Goal: Information Seeking & Learning: Compare options

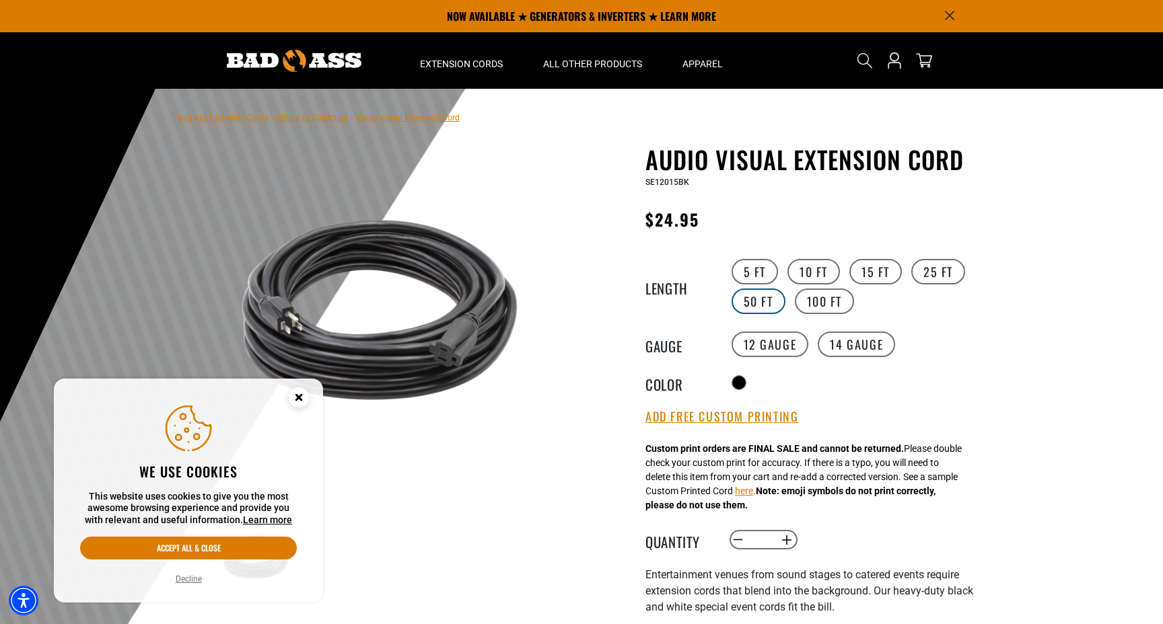
click at [759, 297] on label "50 FT" at bounding box center [758, 302] width 54 height 26
click at [283, 63] on img at bounding box center [294, 61] width 135 height 22
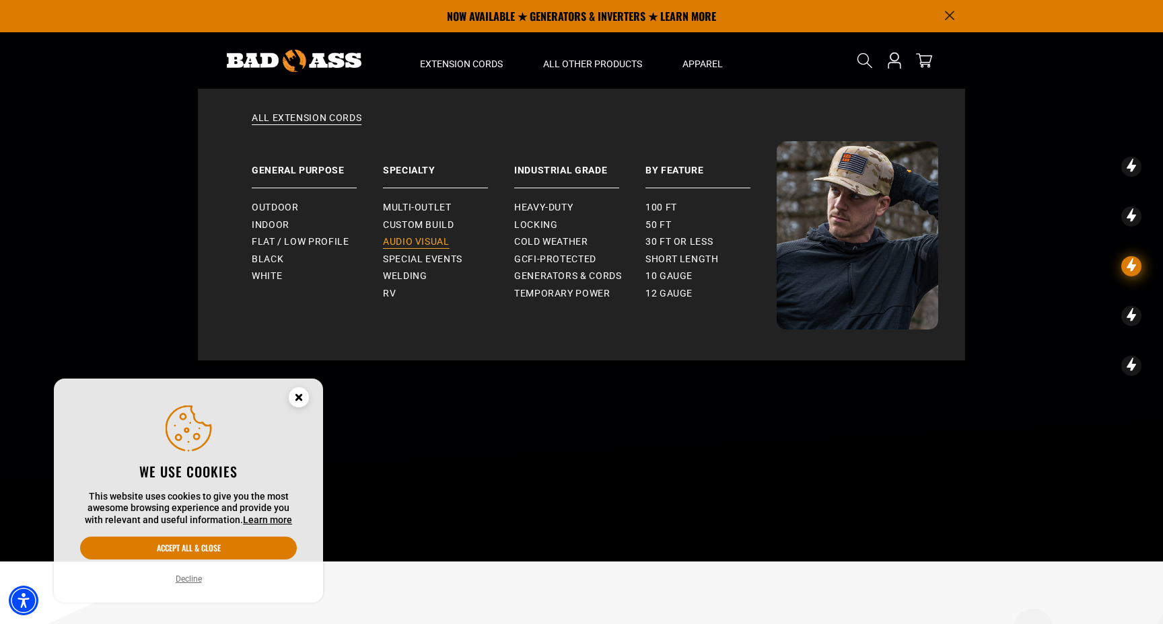
click at [434, 244] on span "Audio Visual" at bounding box center [416, 242] width 67 height 12
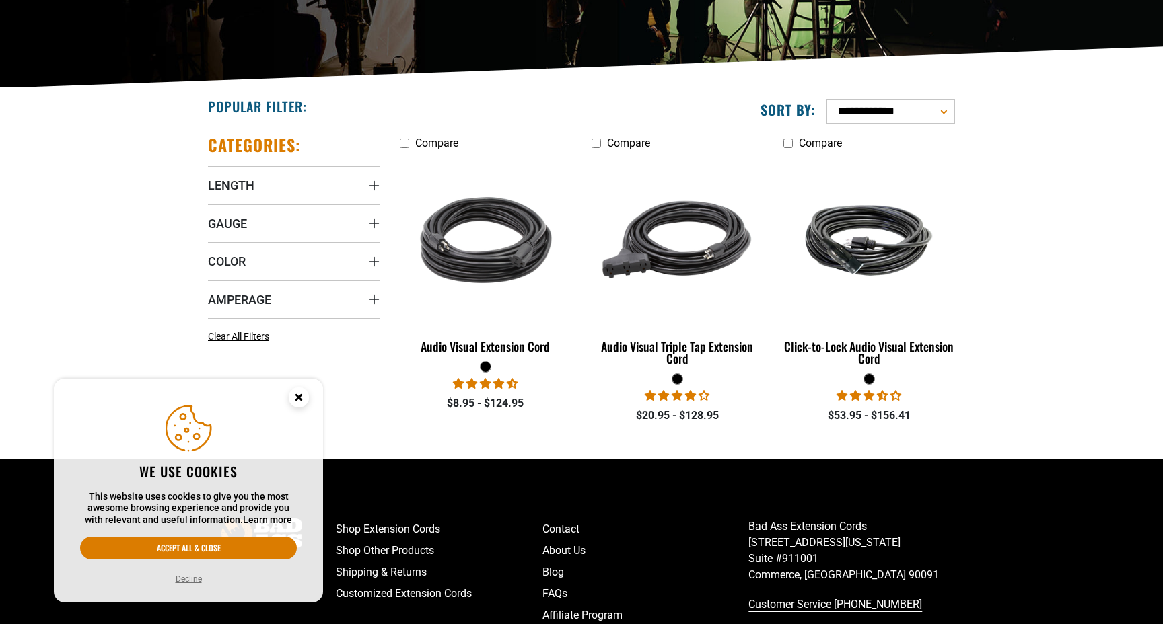
scroll to position [274, 0]
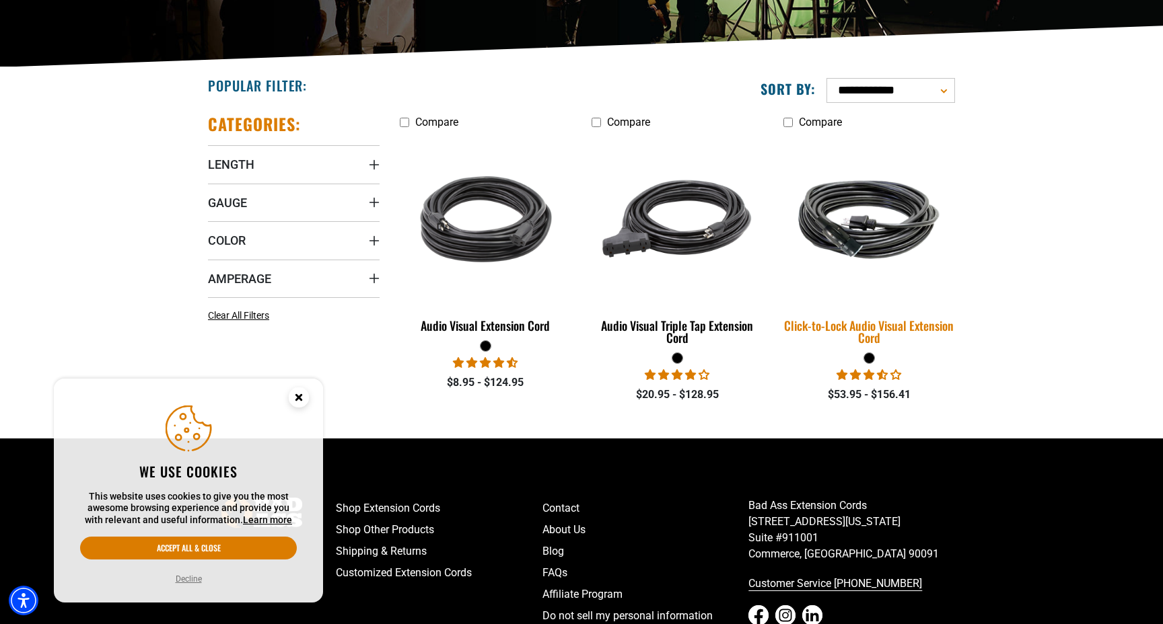
click at [845, 242] on img at bounding box center [869, 219] width 188 height 115
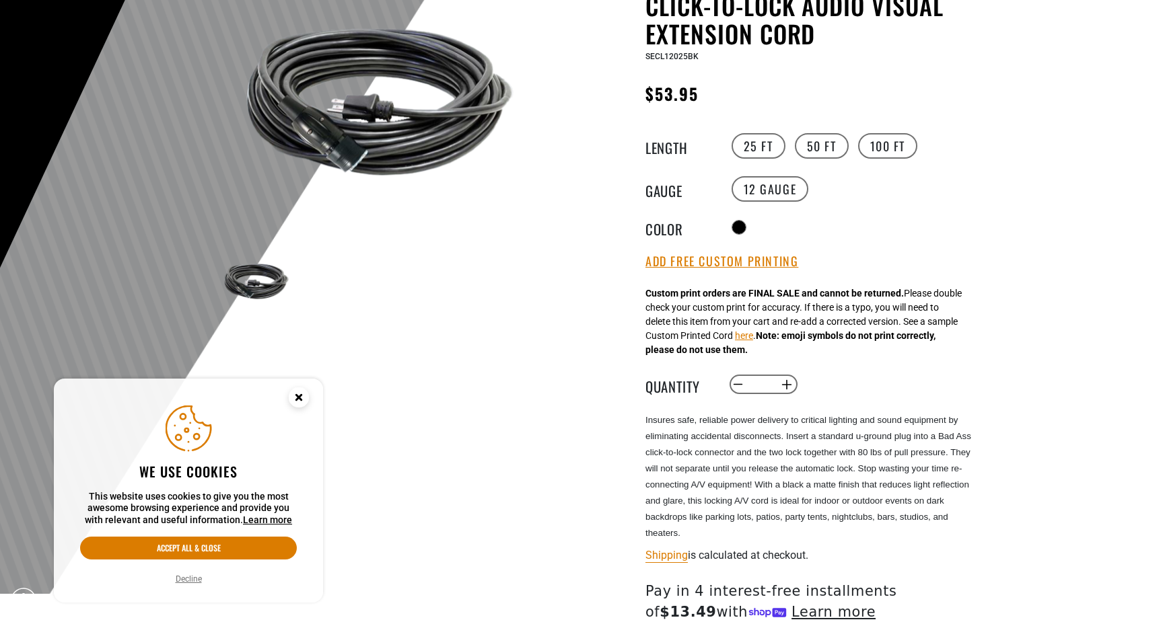
scroll to position [141, 0]
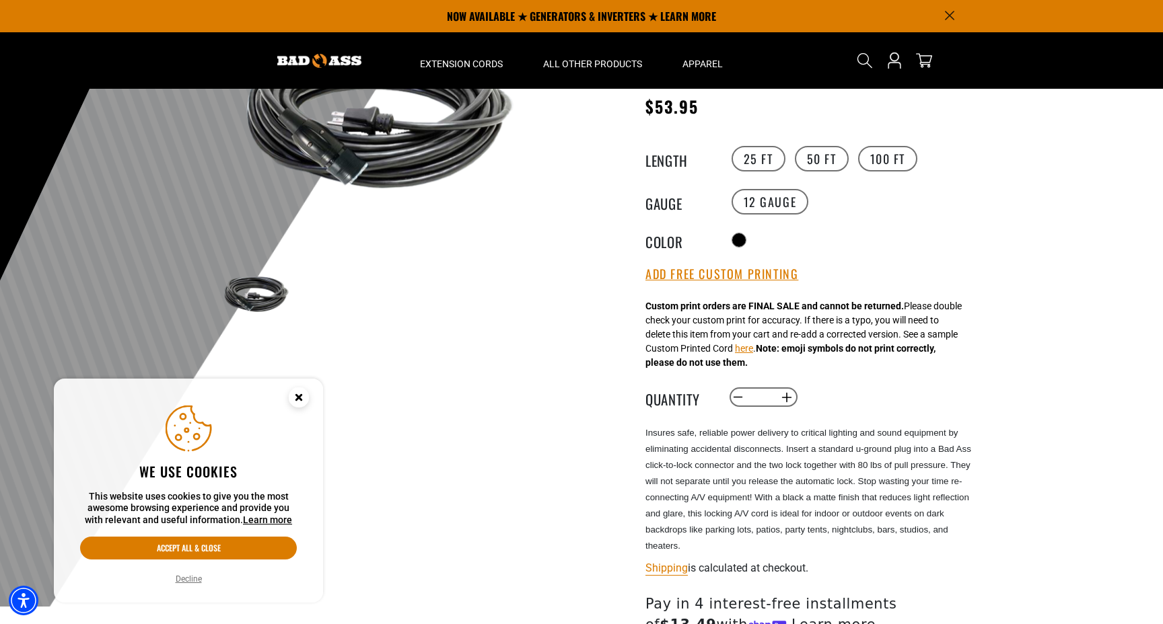
click at [263, 300] on img at bounding box center [256, 294] width 78 height 52
click at [381, 151] on img at bounding box center [379, 115] width 324 height 216
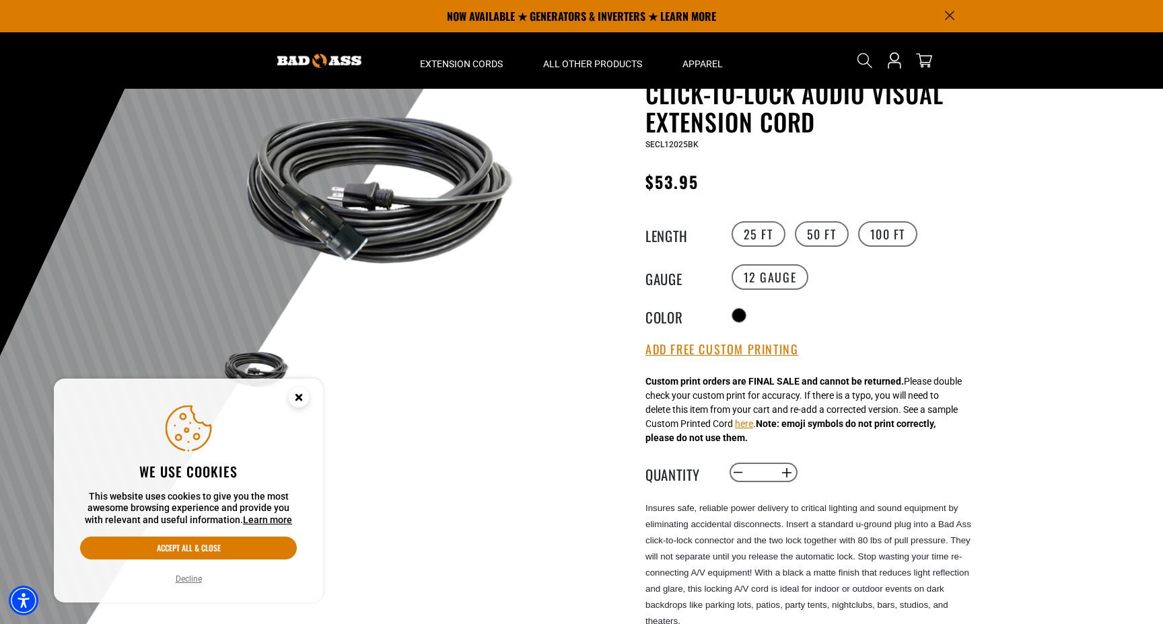
scroll to position [48, 0]
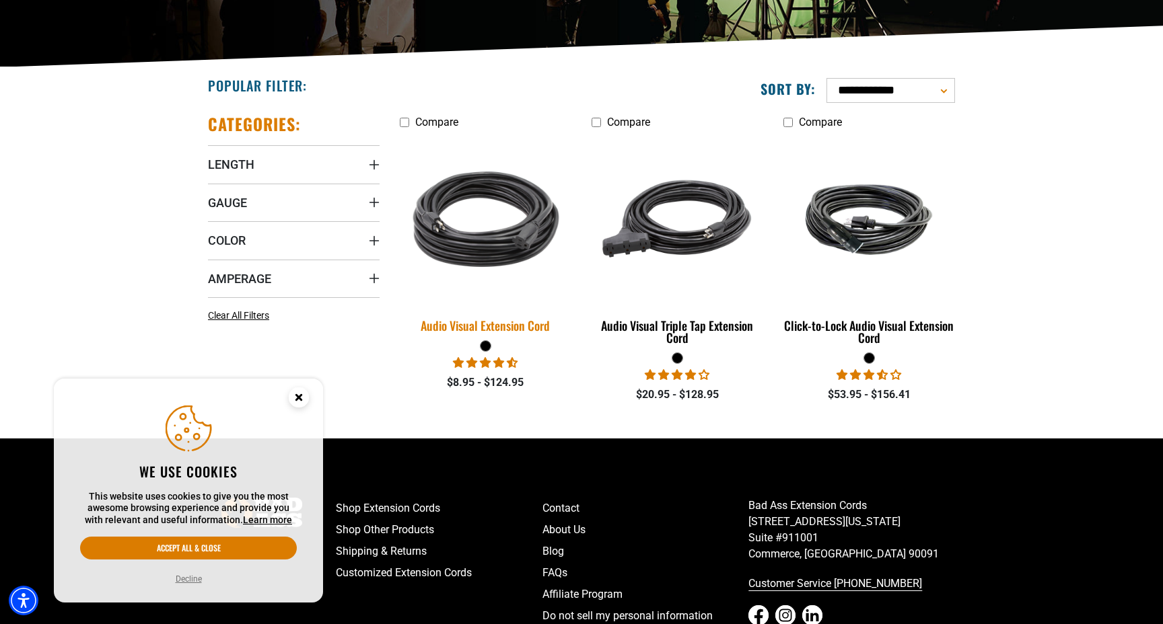
click at [499, 218] on img at bounding box center [486, 219] width 188 height 172
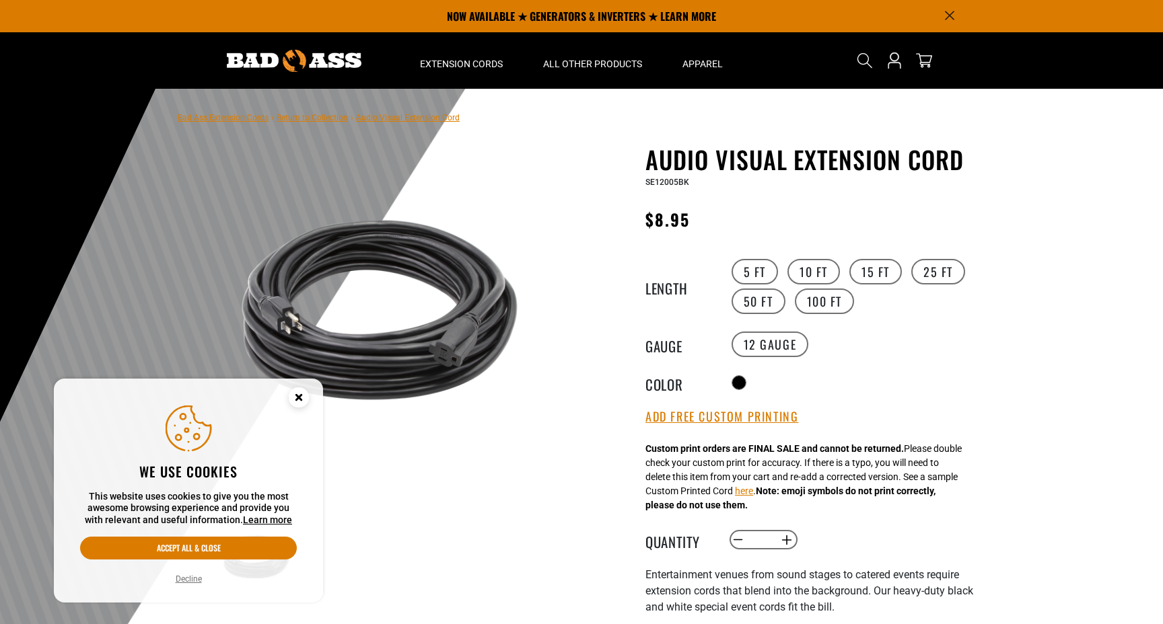
scroll to position [54, 0]
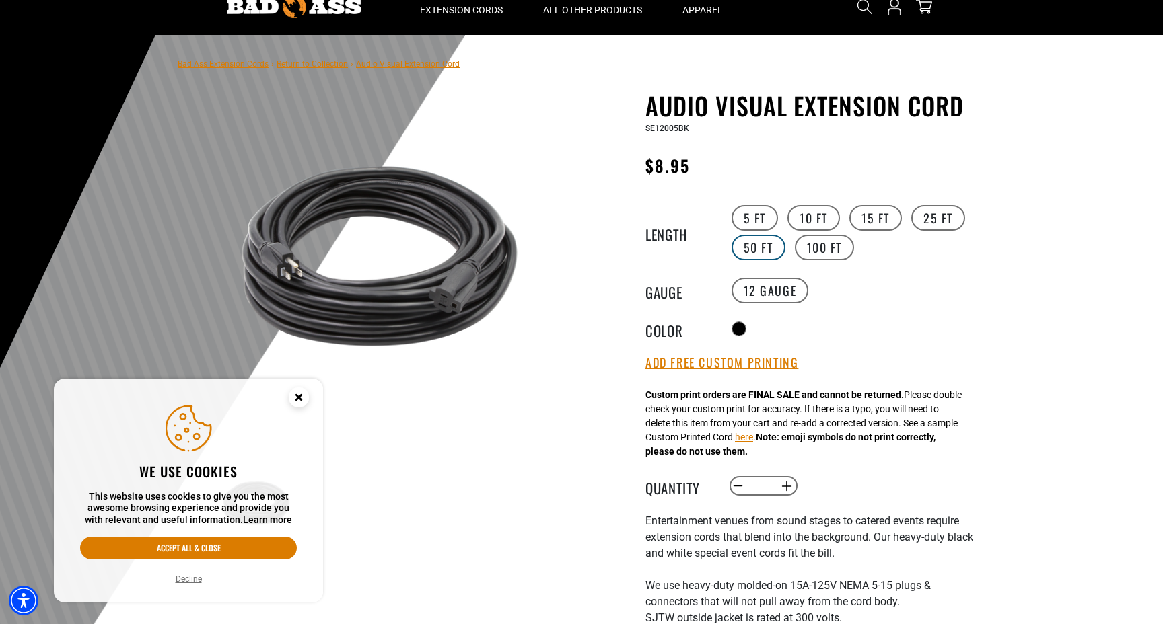
click at [771, 249] on label "50 FT" at bounding box center [758, 248] width 54 height 26
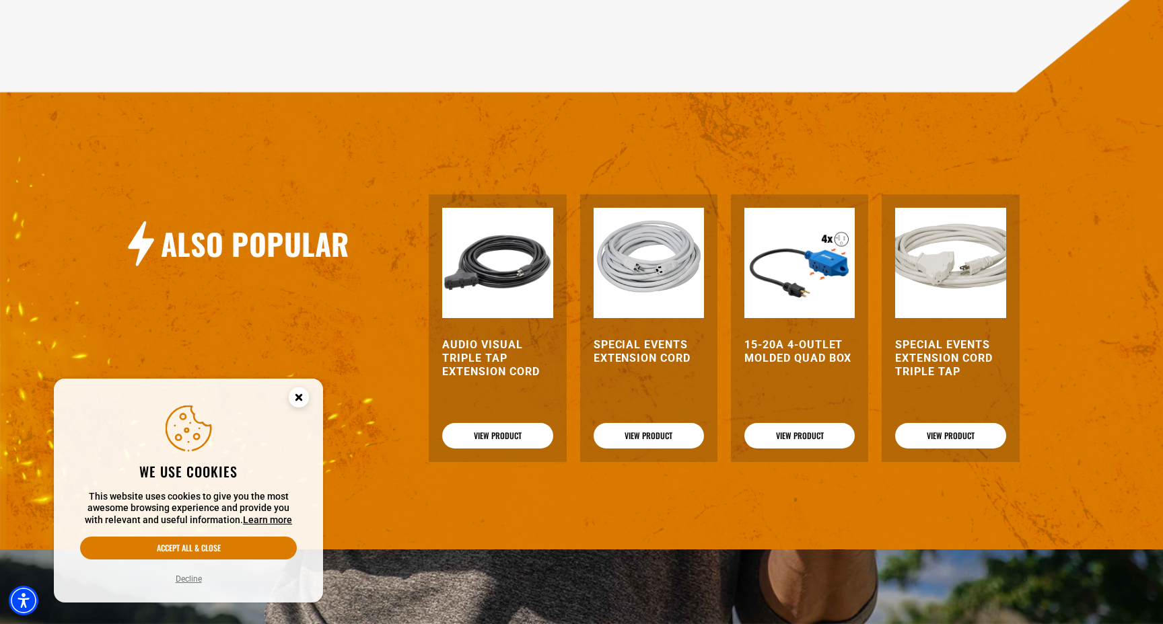
scroll to position [1707, 0]
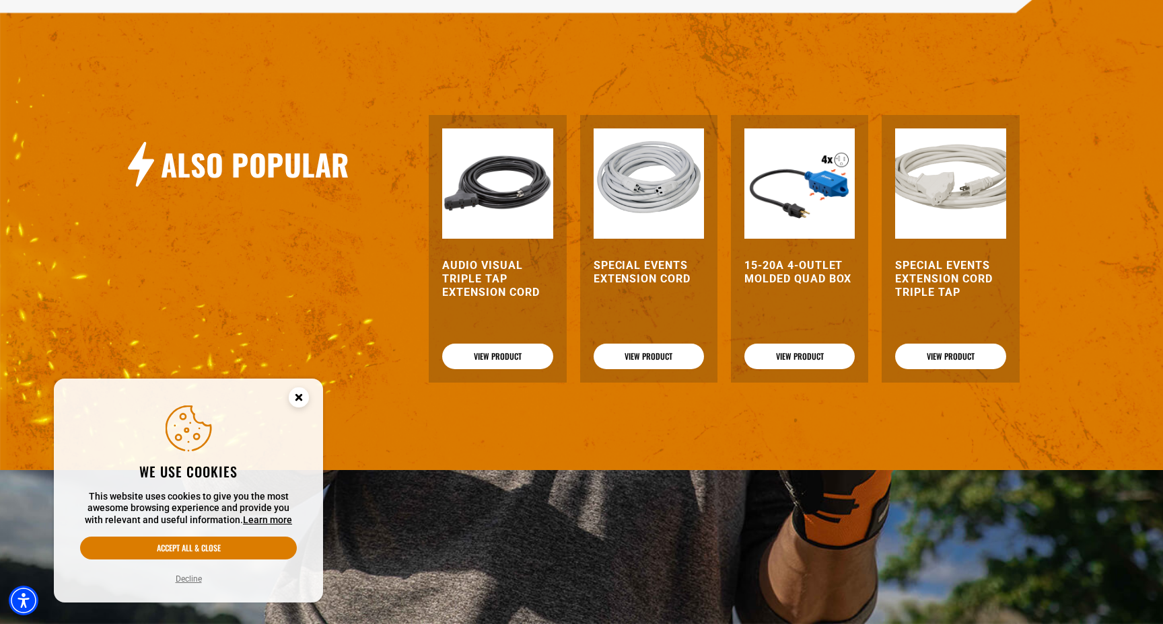
click at [777, 215] on img at bounding box center [799, 184] width 110 height 110
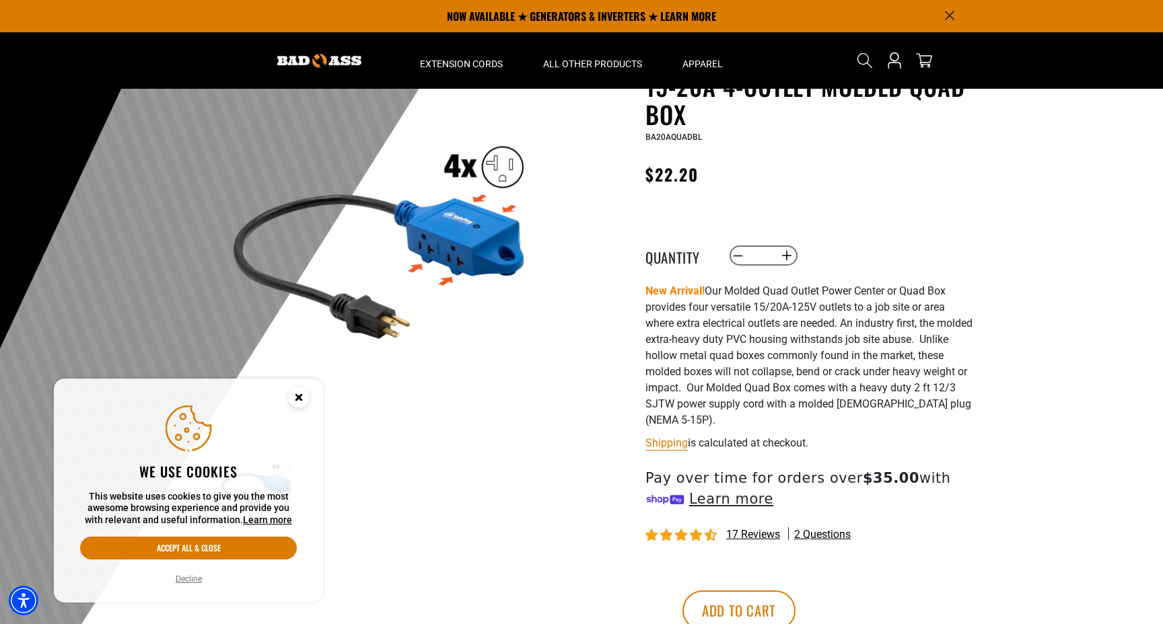
scroll to position [45, 0]
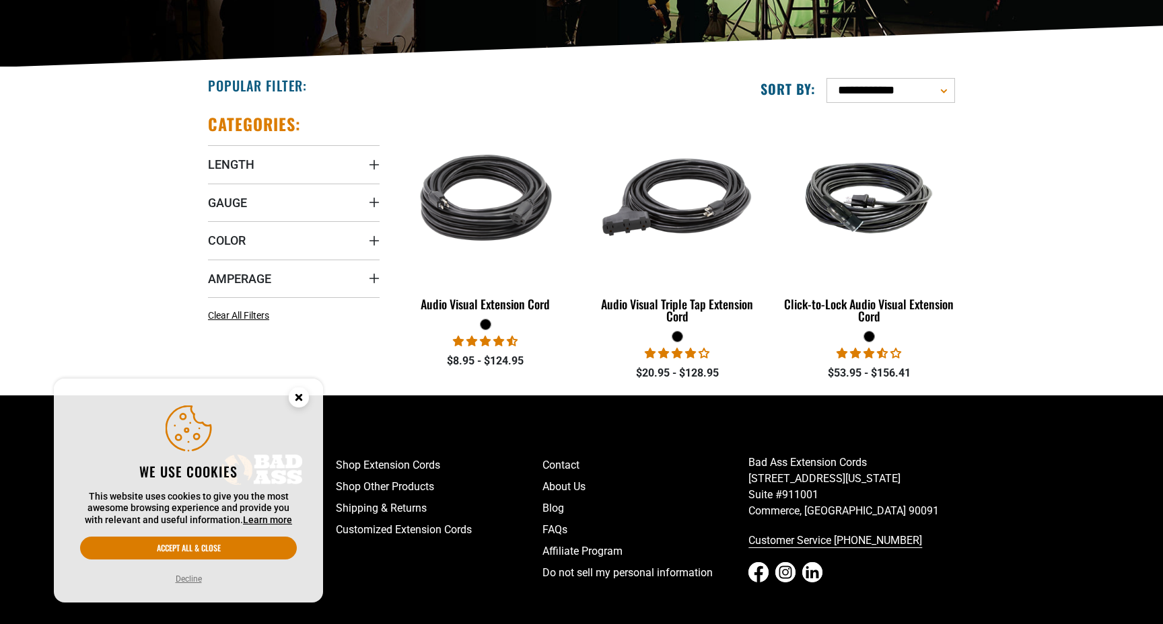
scroll to position [274, 0]
